Goal: Go to known website: Access a specific website the user already knows

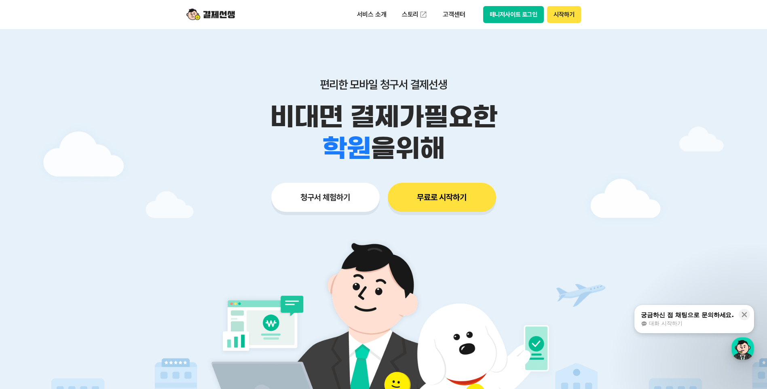
click at [572, 11] on button "시작하기" at bounding box center [564, 14] width 34 height 17
click at [569, 11] on button "시작하기" at bounding box center [564, 14] width 34 height 17
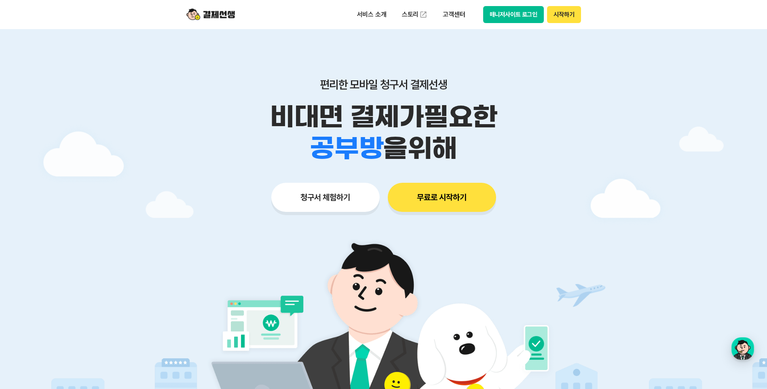
click at [529, 17] on button "매니저사이트 로그인" at bounding box center [513, 14] width 61 height 17
